Goal: Information Seeking & Learning: Learn about a topic

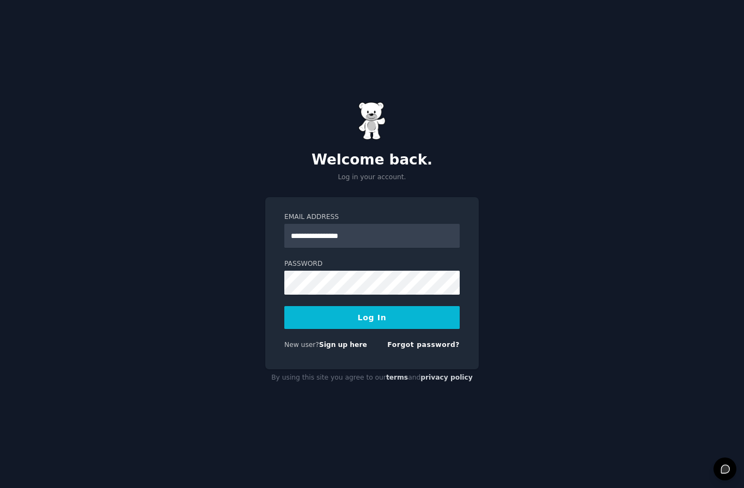
type input "**********"
click at [372, 329] on button "Log In" at bounding box center [371, 317] width 175 height 23
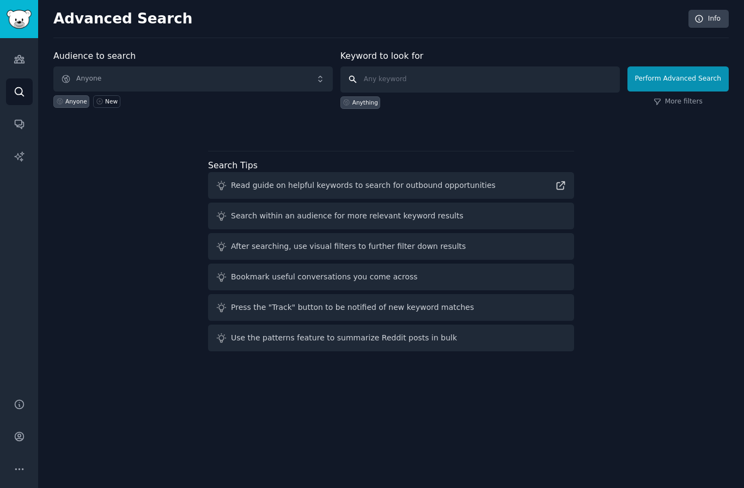
click at [446, 70] on input "text" at bounding box center [479, 79] width 279 height 26
click at [458, 78] on input "text" at bounding box center [479, 79] width 279 height 26
type input "A"
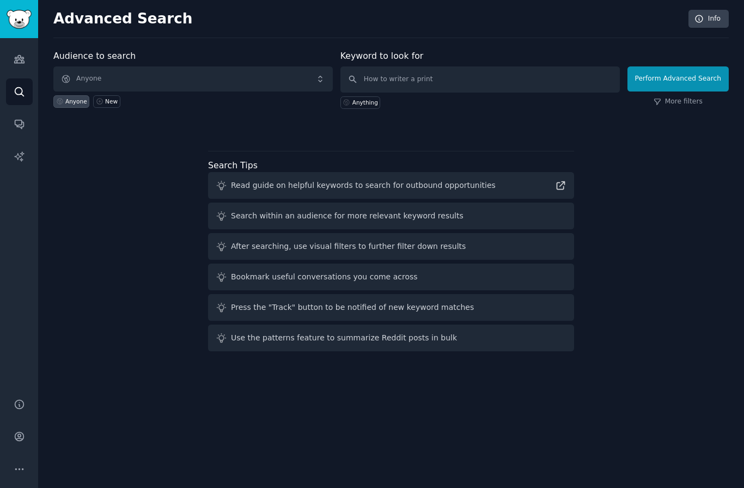
click at [640, 243] on div "Audience to search Anyone Anyone New Keyword to look for How to writer a print …" at bounding box center [390, 203] width 675 height 306
click at [506, 81] on input "How to writer a print" at bounding box center [479, 79] width 279 height 26
type input "How to writer a promt"
click at [667, 83] on button "Perform Advanced Search" at bounding box center [677, 78] width 101 height 25
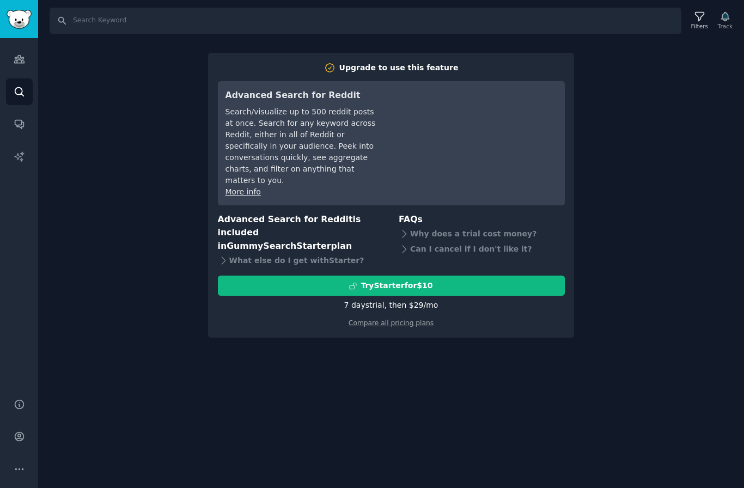
click at [326, 418] on div "Search Filters Track Upgrade to use this feature Advanced Search for Reddit Sea…" at bounding box center [391, 244] width 706 height 488
click at [28, 85] on link "Search" at bounding box center [19, 91] width 27 height 27
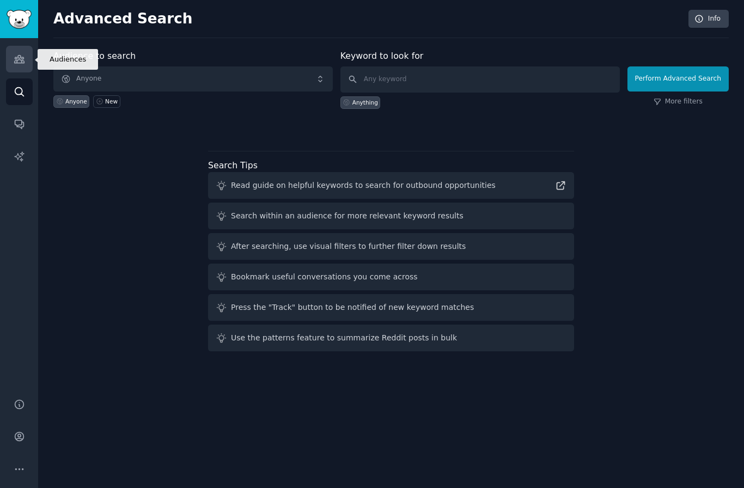
click at [20, 54] on icon "Sidebar" at bounding box center [19, 58] width 11 height 11
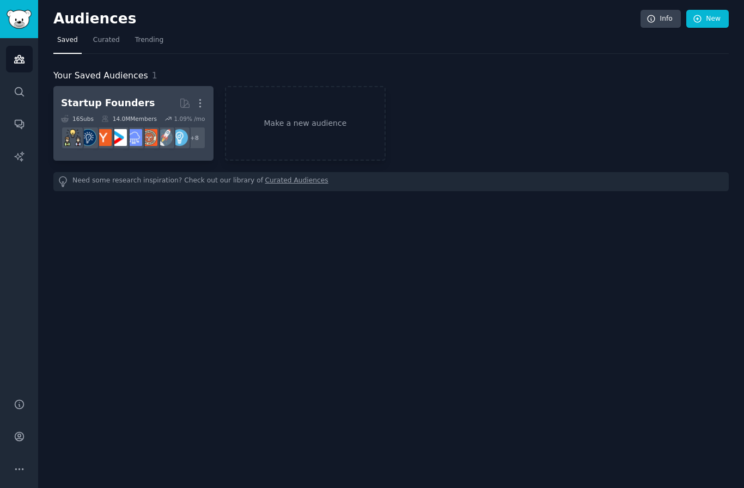
click at [124, 88] on link "Startup Founders More 16 Sub s 14.0M Members 1.09 % /mo + 8" at bounding box center [133, 123] width 160 height 75
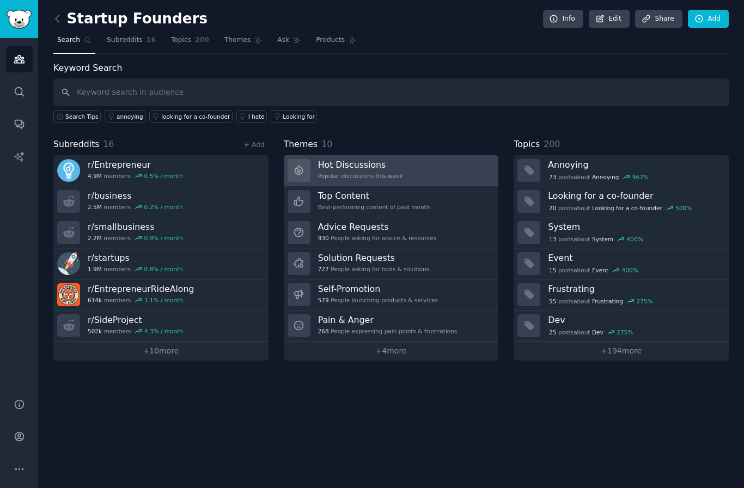
click at [416, 172] on link "Hot Discussions Popular discussions this week" at bounding box center [391, 170] width 215 height 31
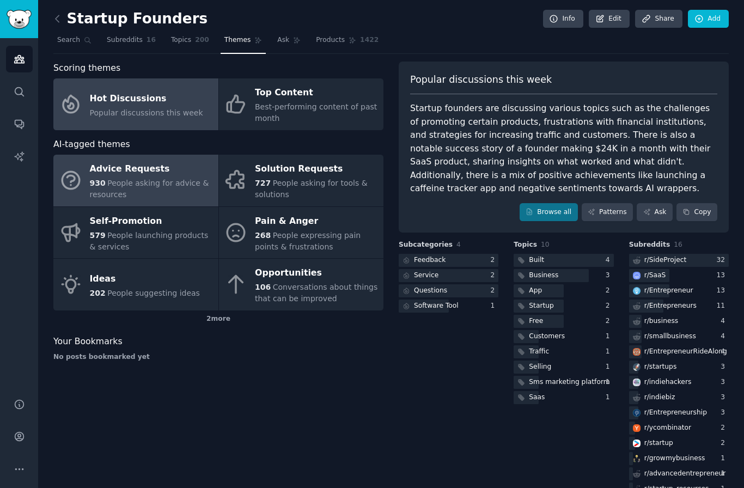
click at [163, 187] on div "930 People asking for advice & resources" at bounding box center [151, 189] width 123 height 23
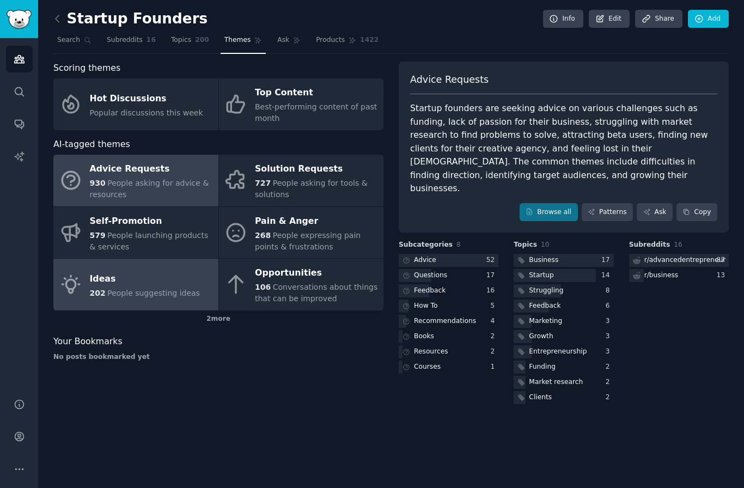
click at [102, 289] on span "202" at bounding box center [98, 293] width 16 height 9
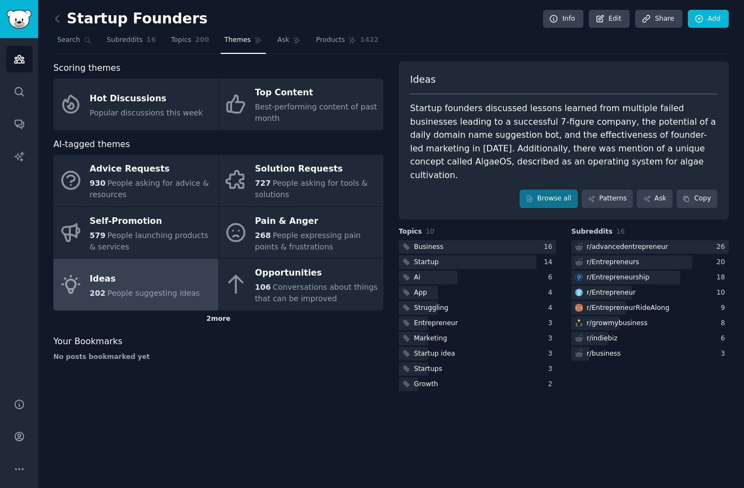
click at [222, 323] on div "2 more" at bounding box center [218, 318] width 330 height 17
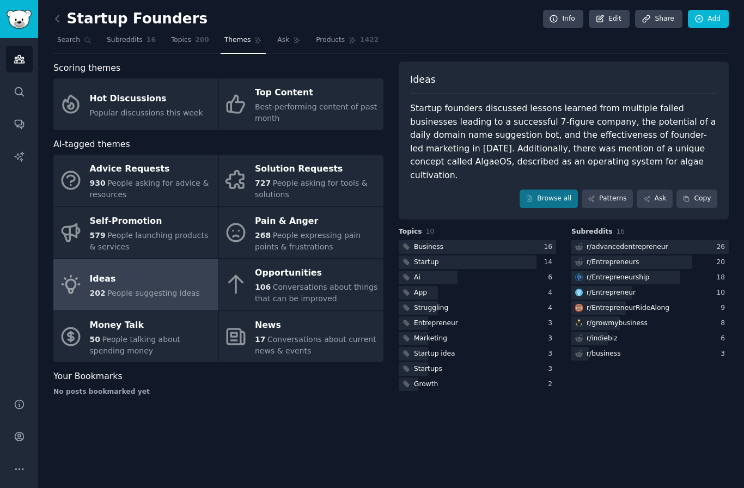
click at [533, 198] on div "Ideas Startup founders discussed lessons learned from multiple failed businesse…" at bounding box center [564, 141] width 330 height 158
click at [555, 190] on link "Browse all" at bounding box center [548, 199] width 58 height 19
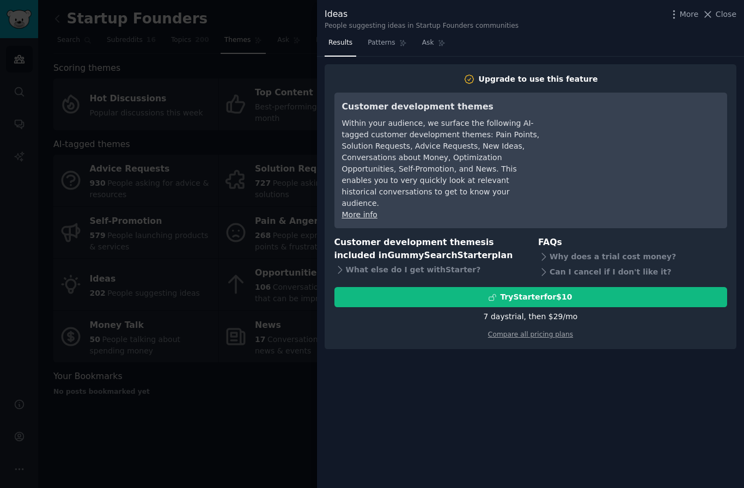
click at [294, 405] on div at bounding box center [372, 244] width 744 height 488
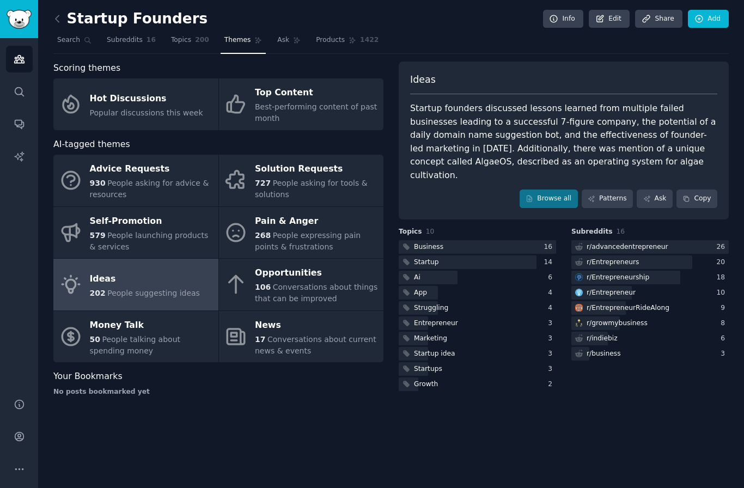
scroll to position [39, 0]
